Goal: Task Accomplishment & Management: Manage account settings

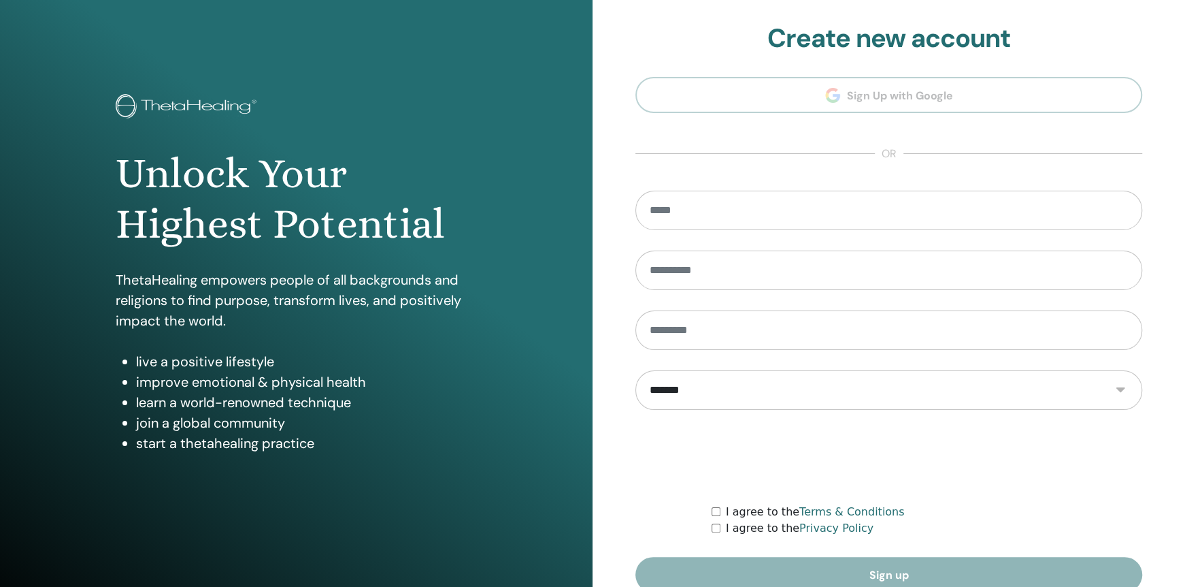
scroll to position [66, 0]
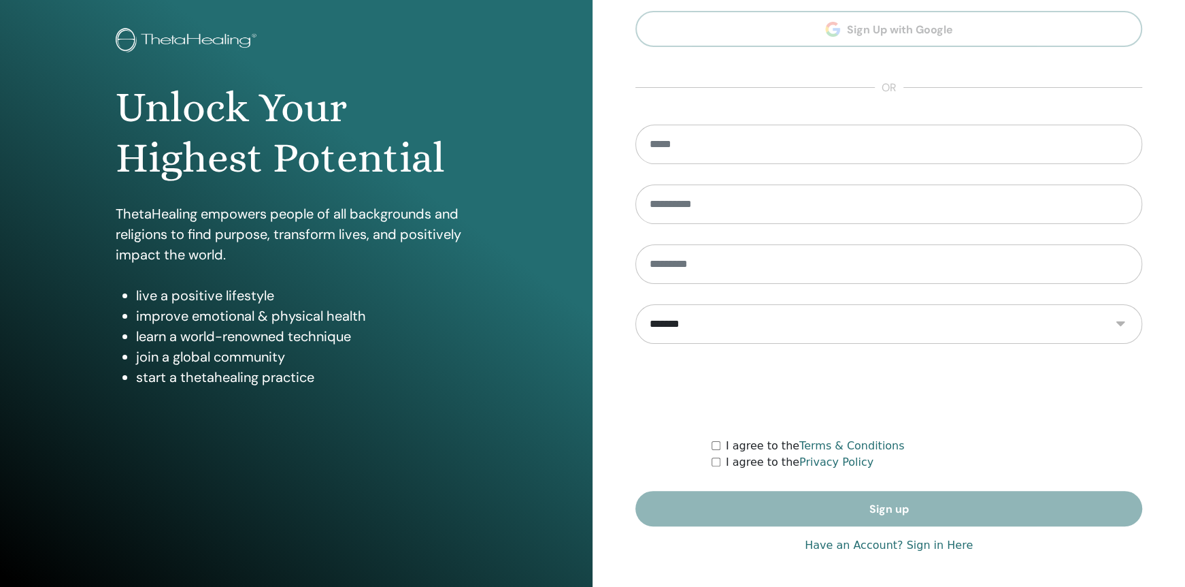
click at [893, 542] on link "Have an Account? Sign in Here" at bounding box center [889, 545] width 168 height 16
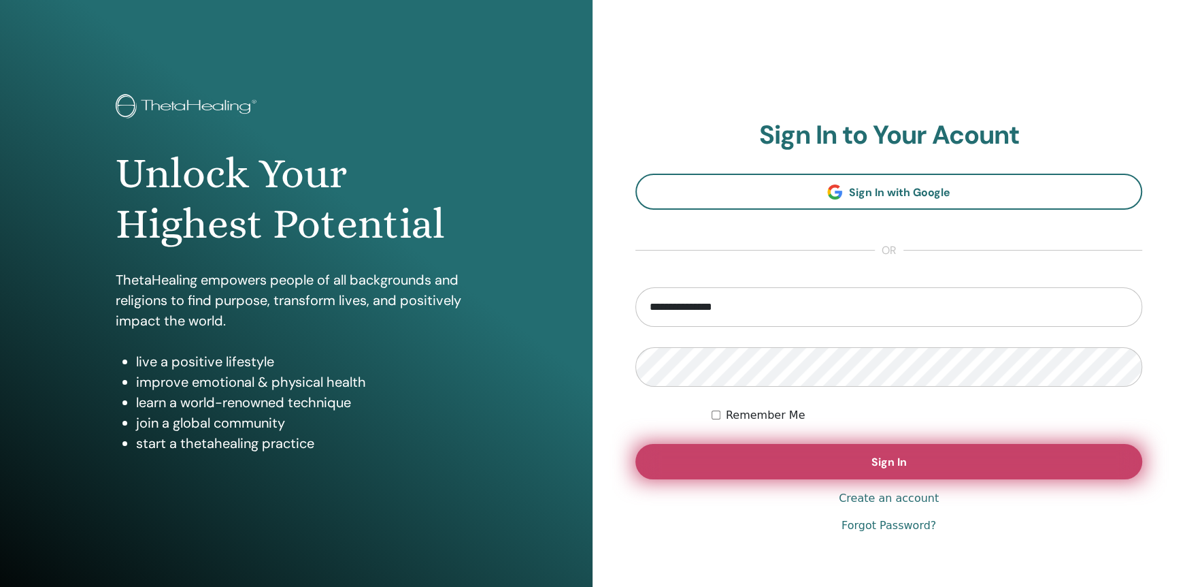
click at [818, 463] on button "Sign In" at bounding box center [889, 461] width 507 height 35
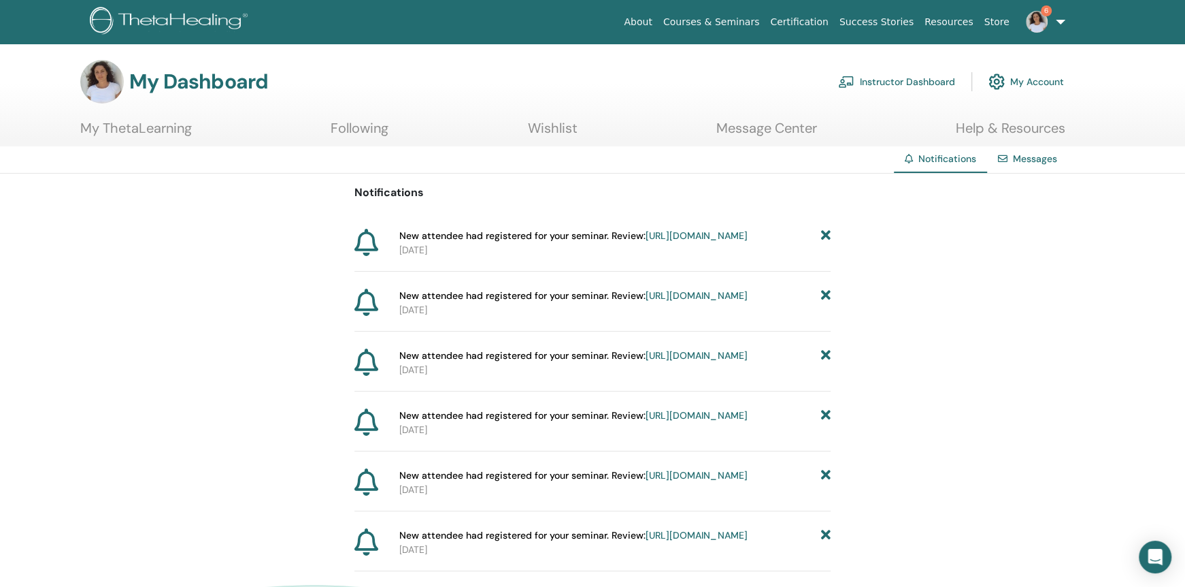
click at [829, 235] on icon at bounding box center [826, 236] width 10 height 14
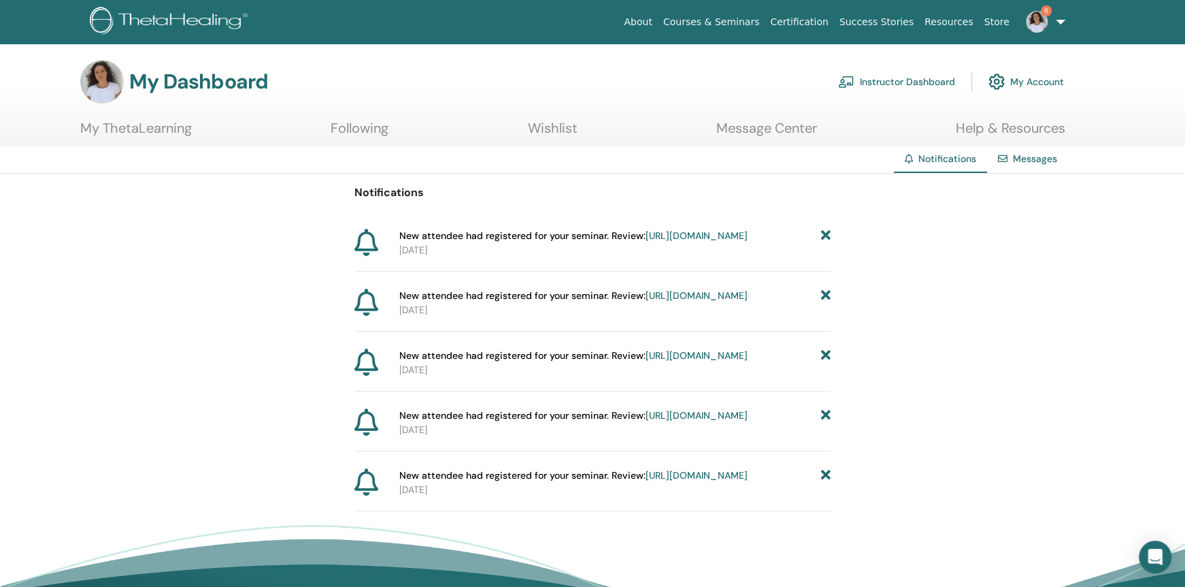
click at [829, 235] on icon at bounding box center [826, 236] width 10 height 14
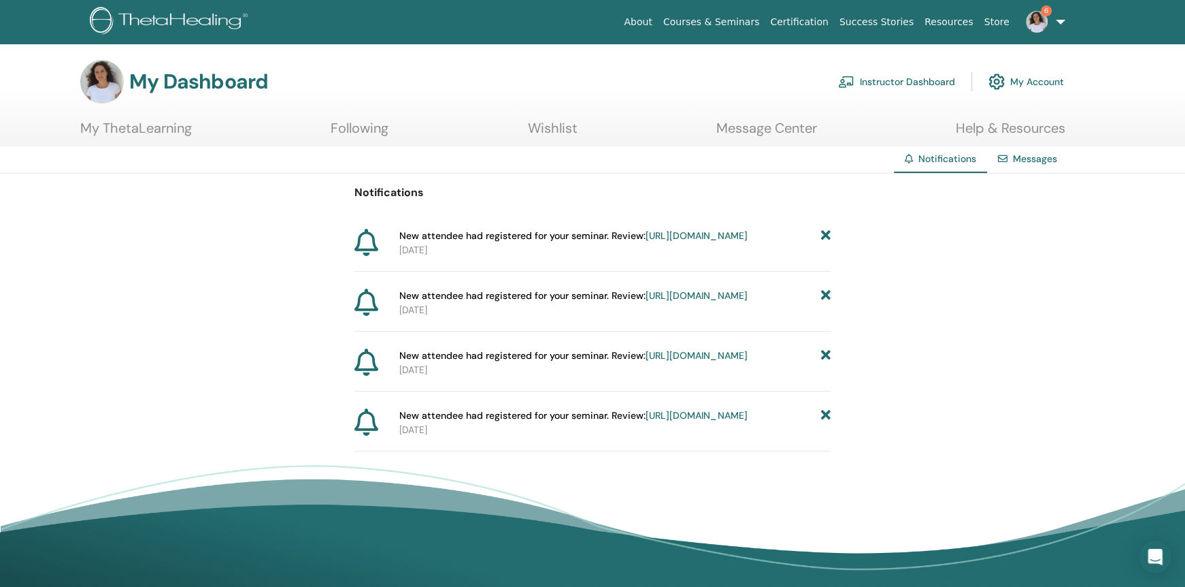
click at [829, 235] on icon at bounding box center [826, 236] width 10 height 14
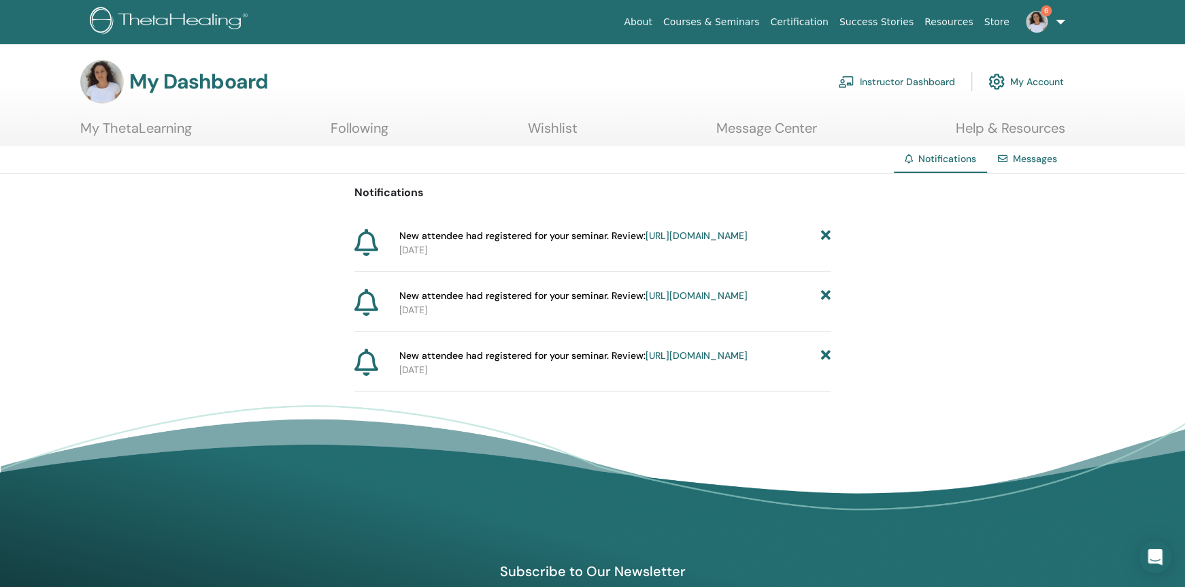
click at [829, 235] on icon at bounding box center [826, 236] width 10 height 14
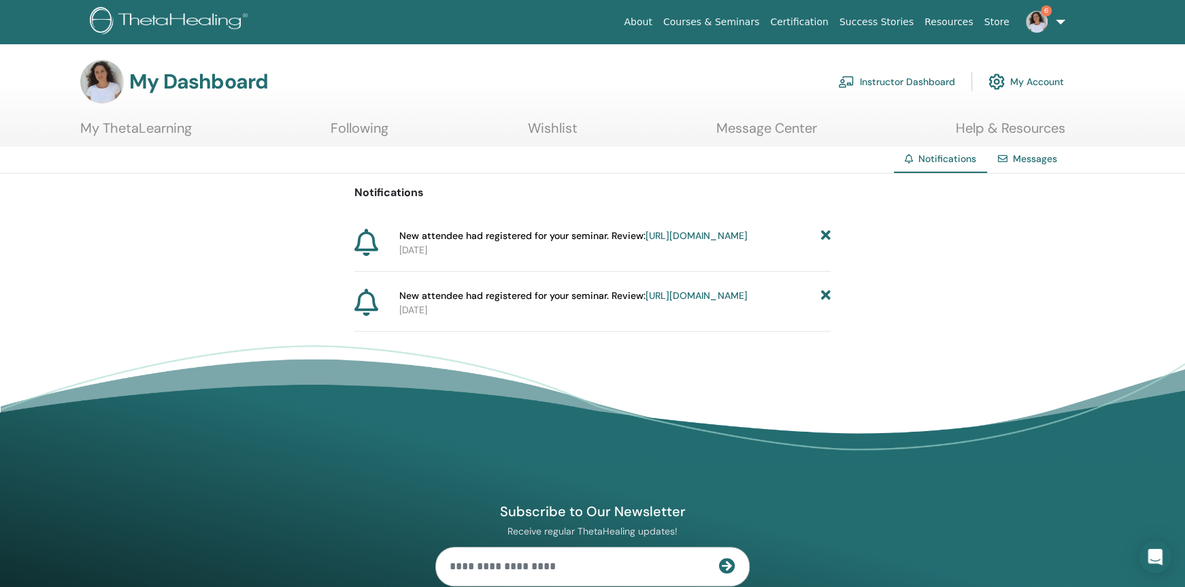
click at [829, 235] on icon at bounding box center [826, 236] width 10 height 14
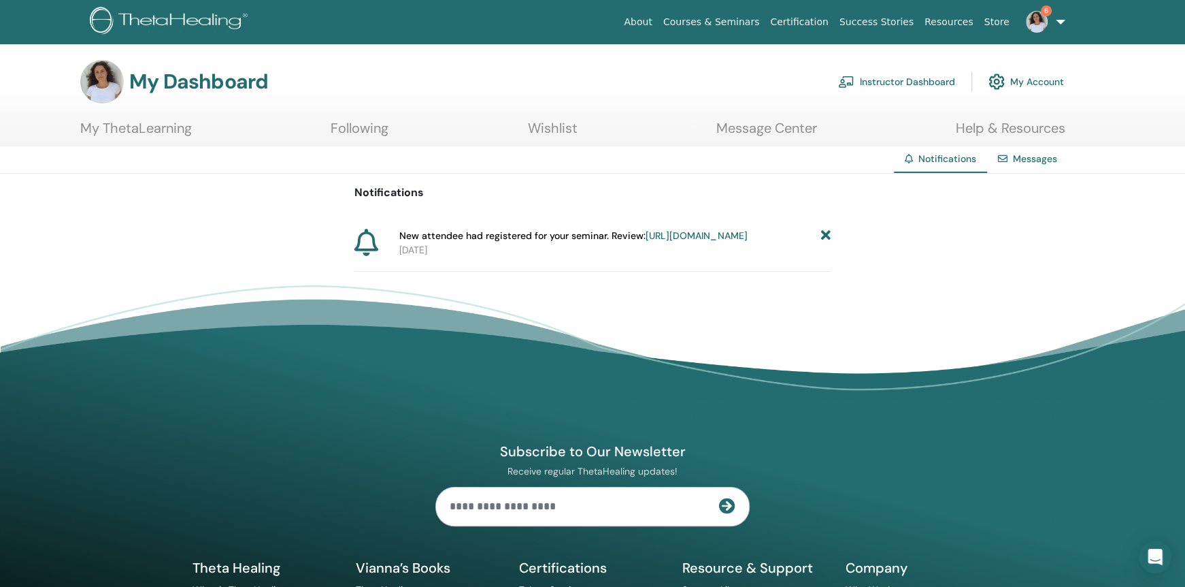
click at [674, 242] on link "https://member.thetahealing.com/instructor/seminar/363695/attendees" at bounding box center [696, 235] width 101 height 12
click at [829, 234] on icon at bounding box center [826, 236] width 10 height 14
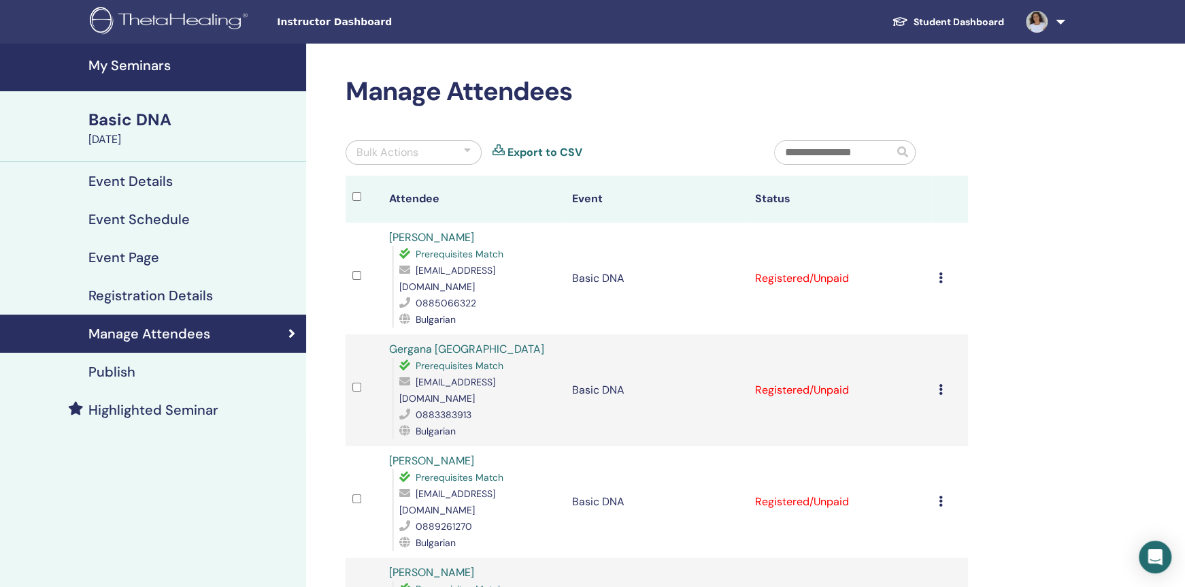
click at [1047, 22] on img at bounding box center [1037, 22] width 22 height 22
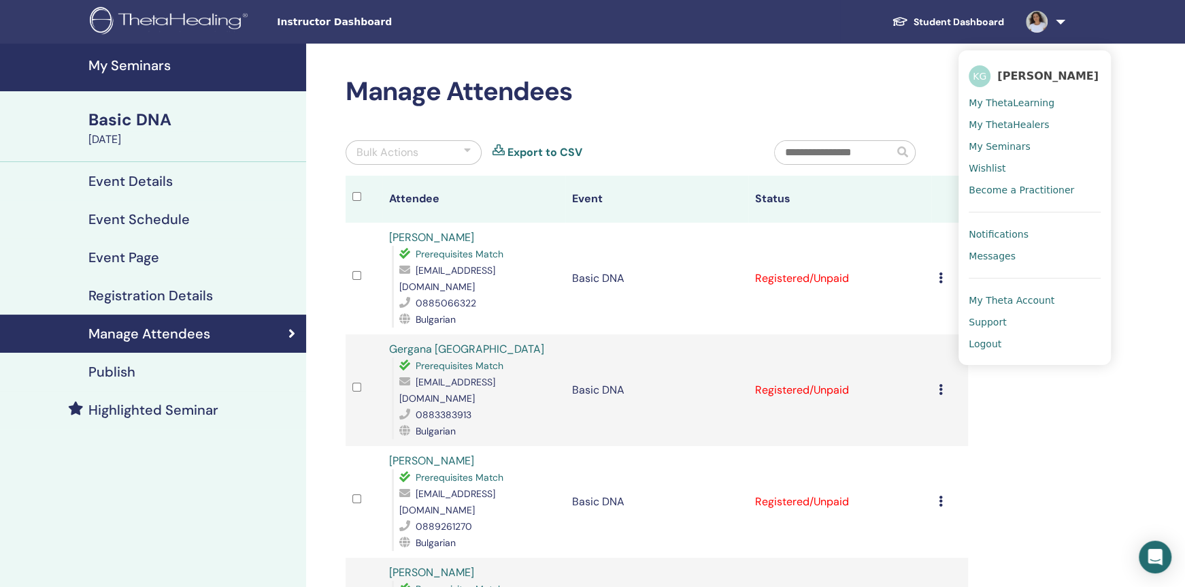
click at [908, 94] on h2 "Manage Attendees" at bounding box center [657, 91] width 623 height 31
